Goal: Task Accomplishment & Management: Manage account settings

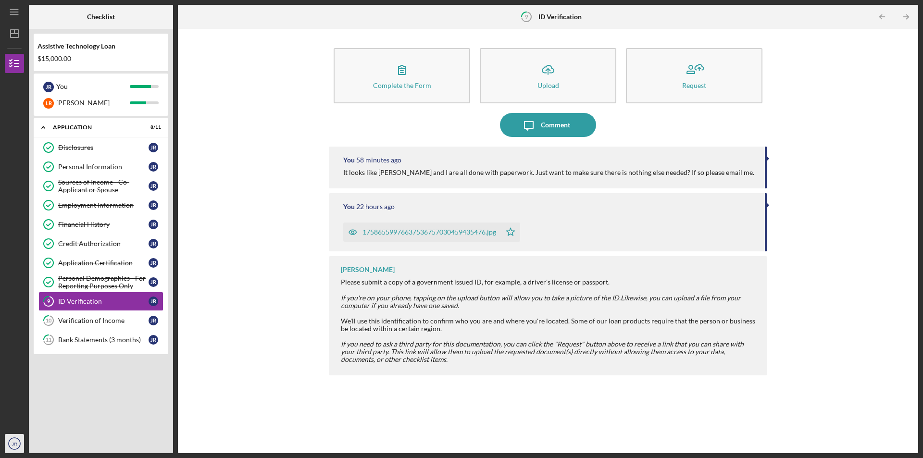
click at [18, 441] on icon "JR" at bounding box center [14, 444] width 19 height 24
click at [33, 418] on link "Logout" at bounding box center [58, 421] width 106 height 20
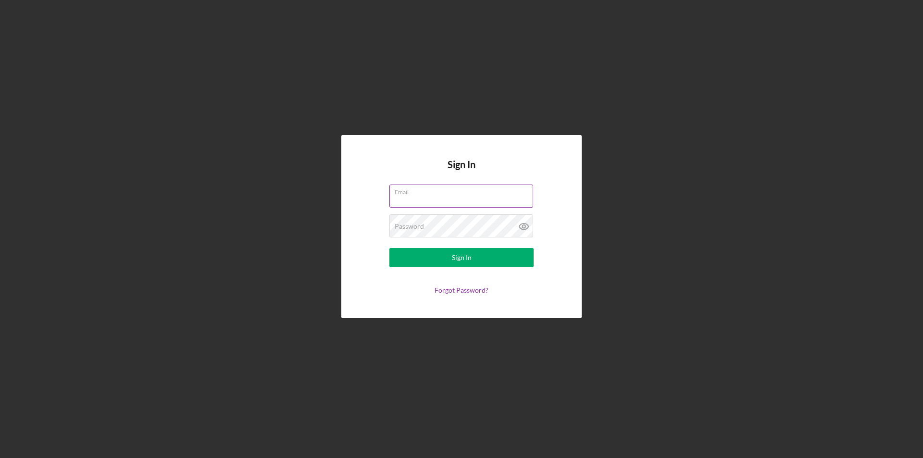
click at [403, 198] on input "Email" at bounding box center [461, 196] width 144 height 23
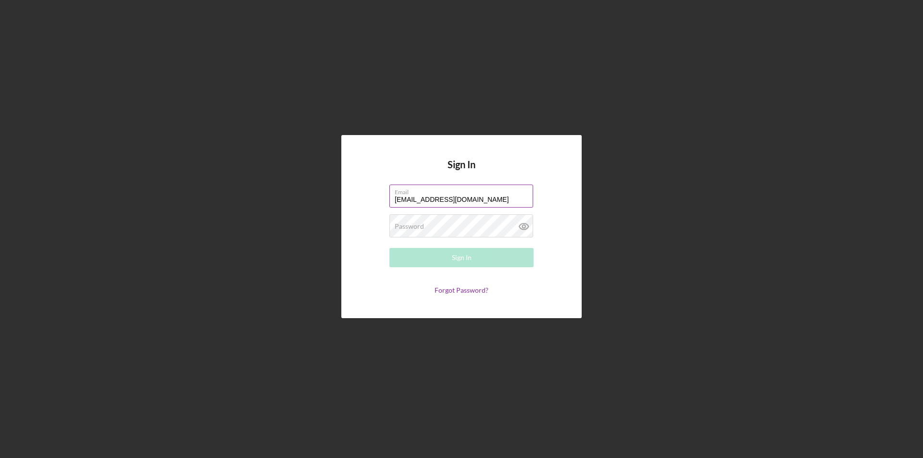
type input "[EMAIL_ADDRESS][DOMAIN_NAME]"
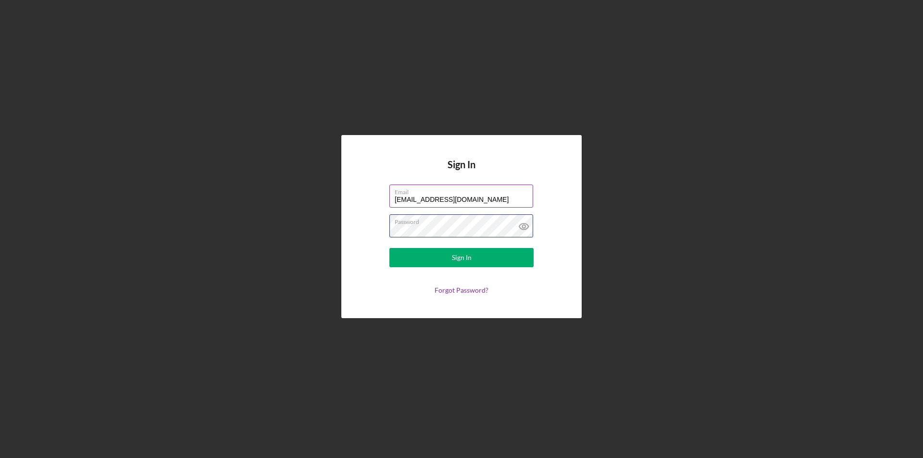
click at [389, 248] on button "Sign In" at bounding box center [461, 257] width 144 height 19
